Goal: Information Seeking & Learning: Learn about a topic

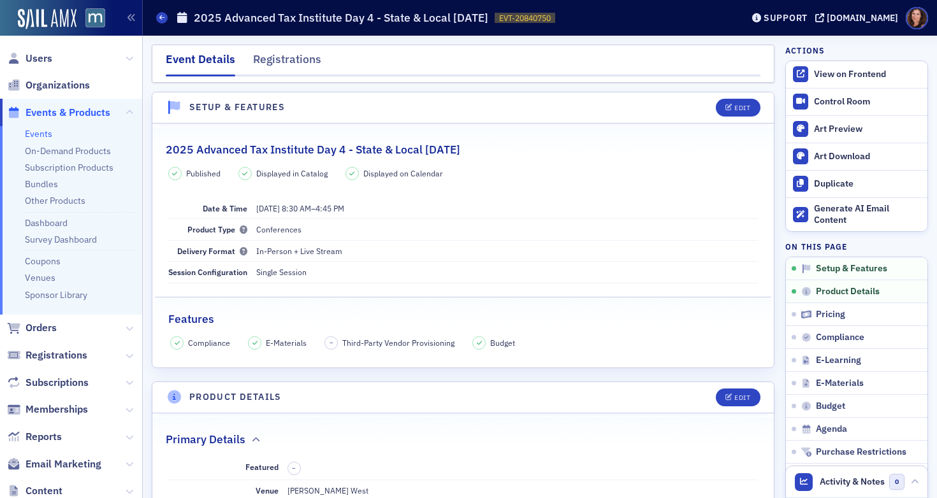
scroll to position [308, 0]
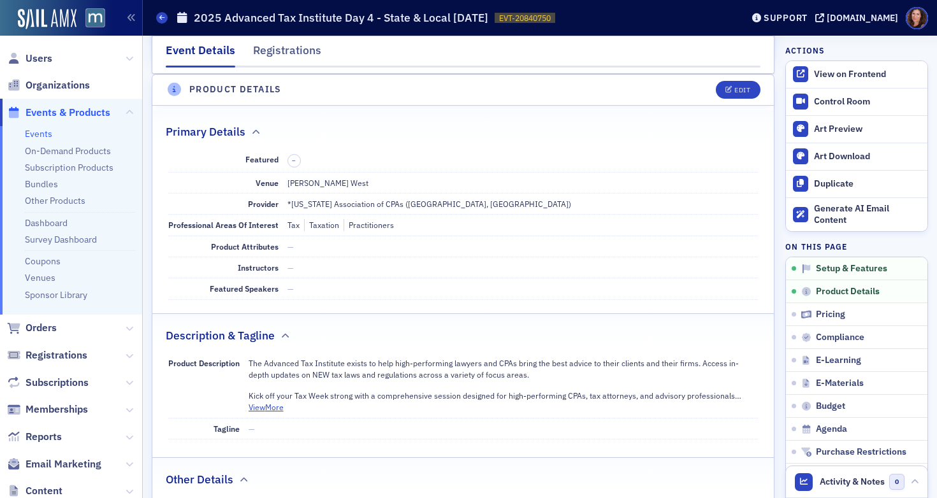
click at [35, 138] on link "Events" at bounding box center [38, 133] width 27 height 11
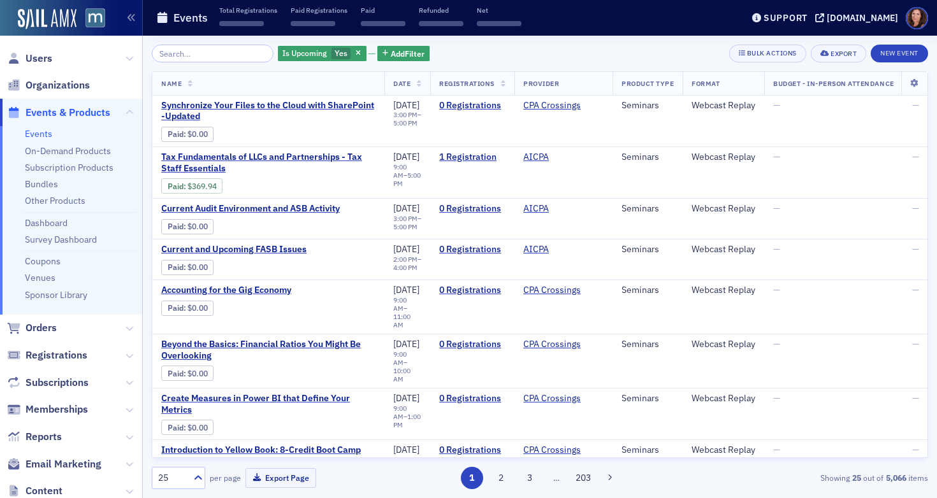
click at [205, 51] on input "search" at bounding box center [213, 54] width 122 height 18
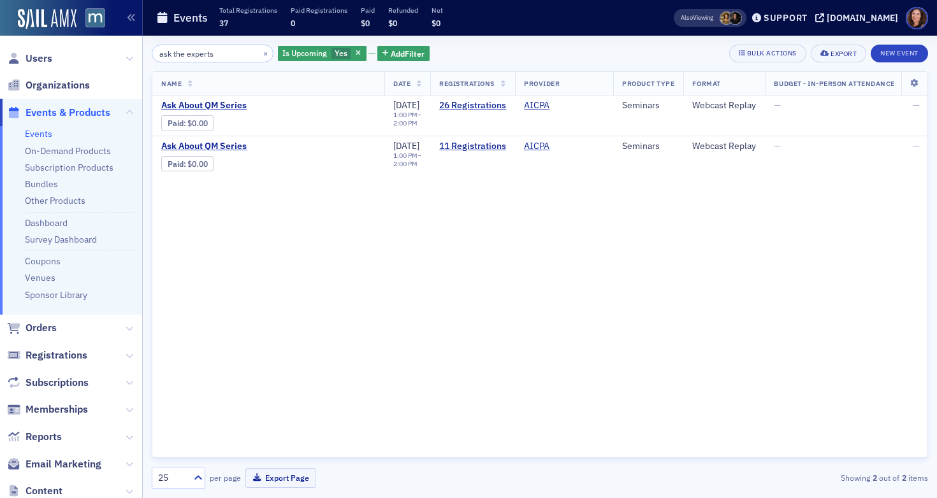
click at [192, 50] on input "ask the experts" at bounding box center [213, 54] width 122 height 18
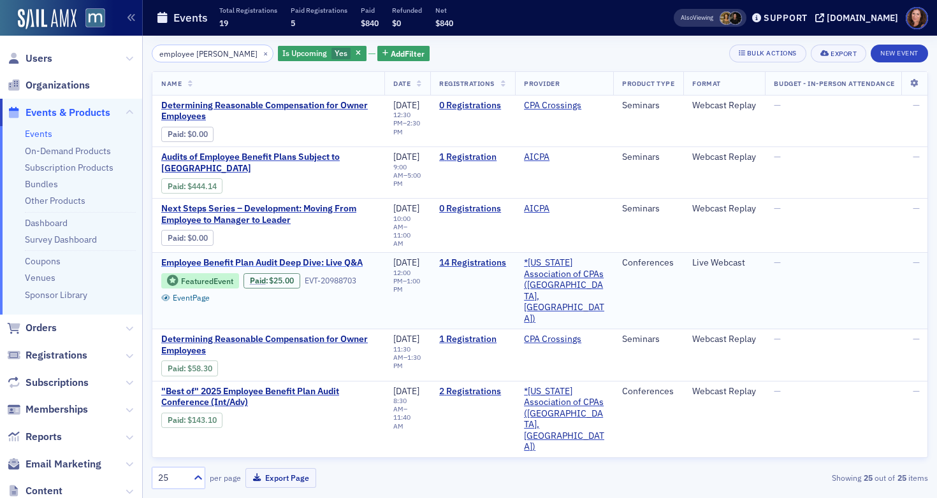
type input "employee [PERSON_NAME]"
click at [321, 257] on span "Employee Benefit Plan Audit Deep Dive: Live Q&A" at bounding box center [268, 262] width 214 height 11
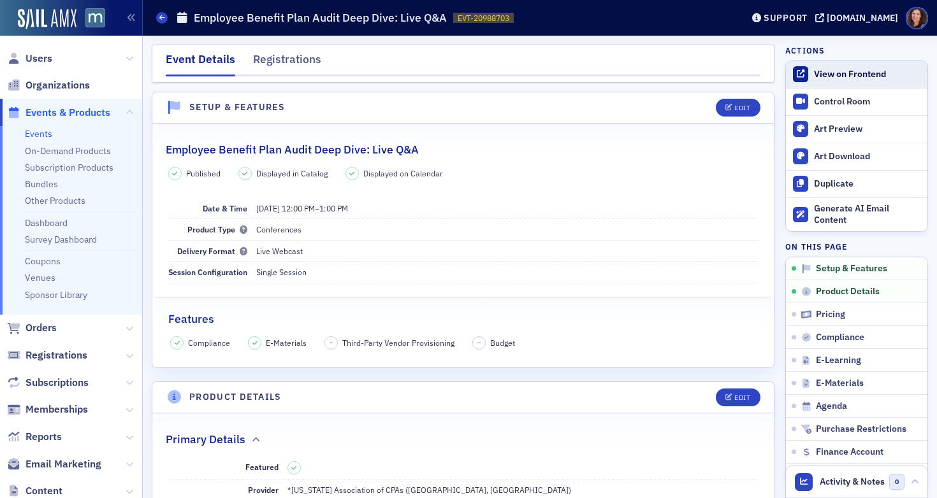
click at [843, 72] on div "View on Frontend" at bounding box center [867, 74] width 107 height 11
click at [47, 137] on link "Events" at bounding box center [38, 133] width 27 height 11
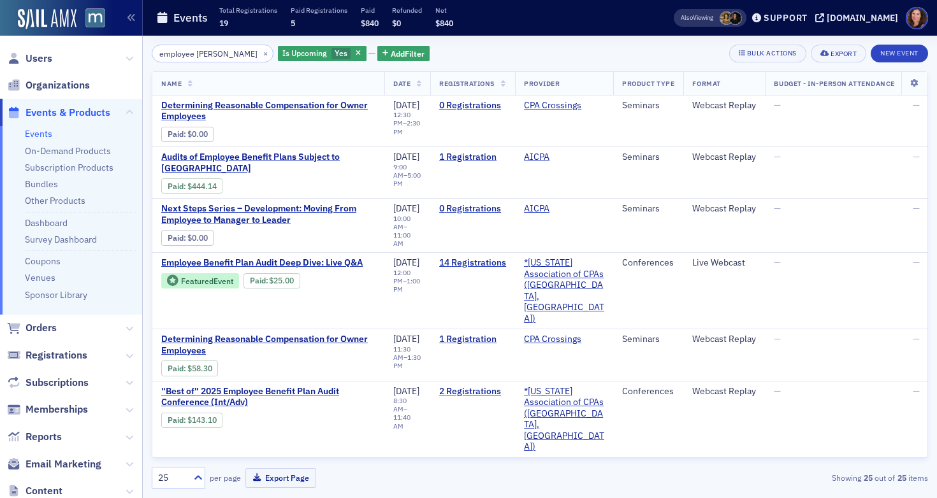
click at [203, 52] on input "employee [PERSON_NAME]" at bounding box center [213, 54] width 122 height 18
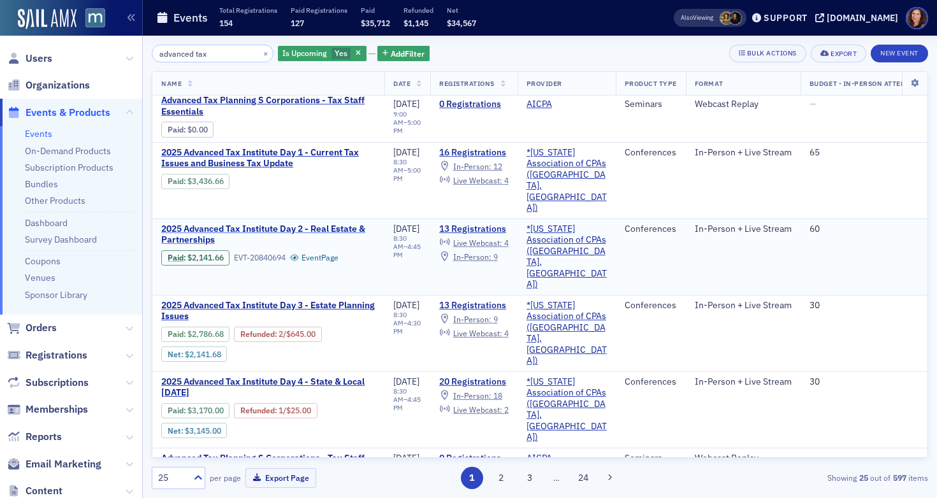
scroll to position [109, 0]
type input "advanced tax"
click at [309, 223] on span "2025 Advanced Tax Institute Day 2 - Real Estate & Partnerships" at bounding box center [268, 234] width 214 height 22
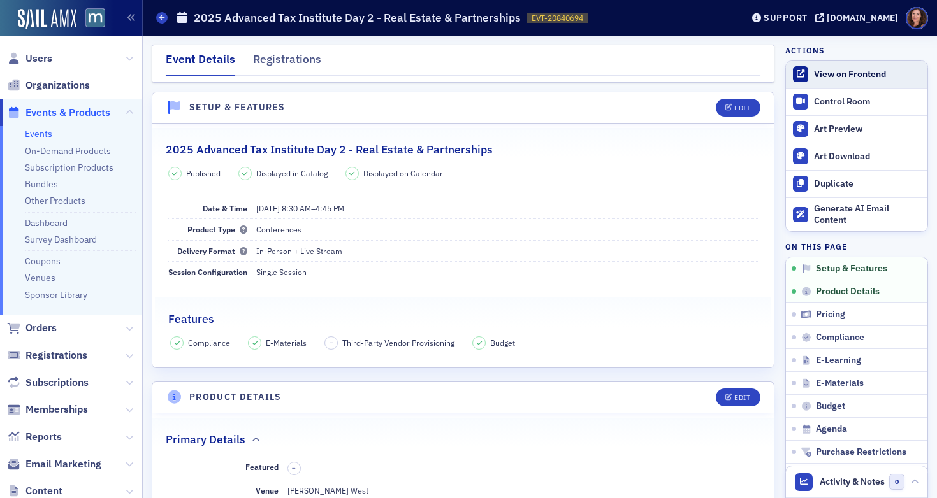
click at [829, 69] on div "View on Frontend" at bounding box center [867, 74] width 107 height 11
click at [166, 18] on span at bounding box center [161, 17] width 11 height 11
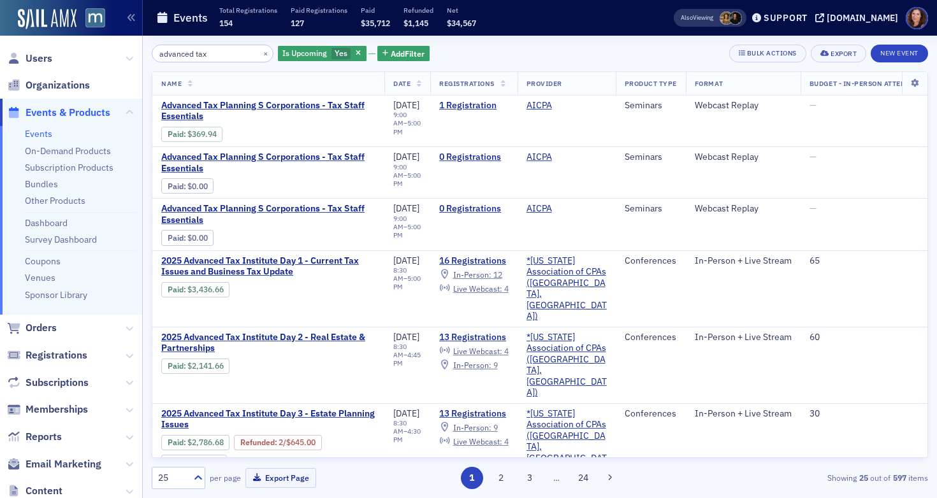
scroll to position [79, 0]
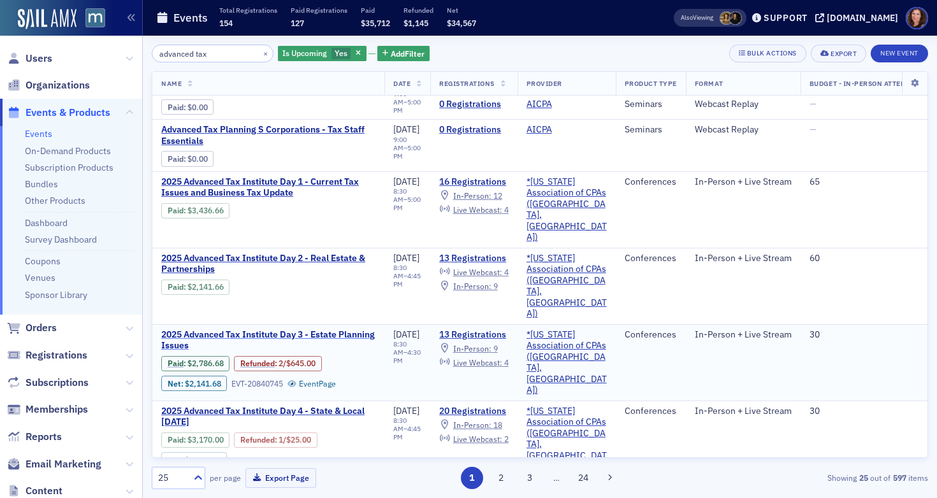
click at [307, 330] on span "2025 Advanced Tax Institute Day 3 - Estate Planning Issues" at bounding box center [268, 341] width 214 height 22
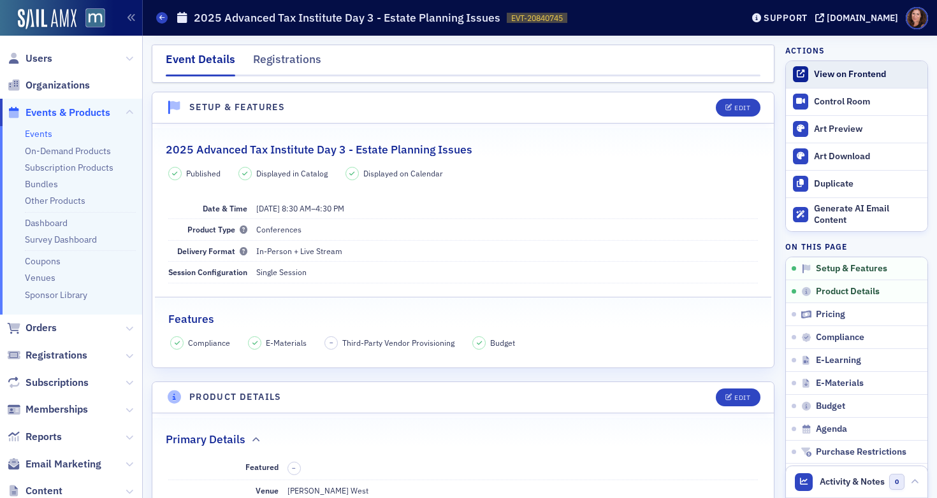
click at [827, 77] on div "View on Frontend" at bounding box center [867, 74] width 107 height 11
